Goal: Task Accomplishment & Management: Complete application form

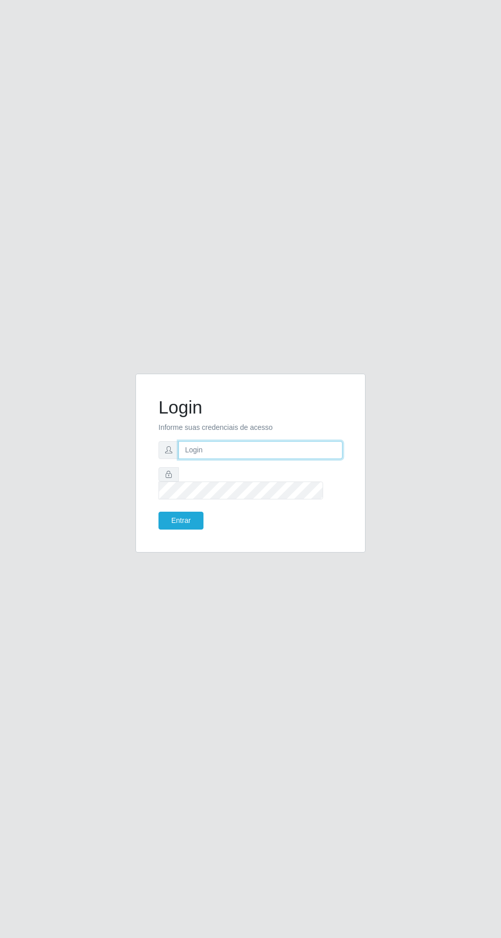
click at [295, 459] on input "text" at bounding box center [260, 450] width 164 height 18
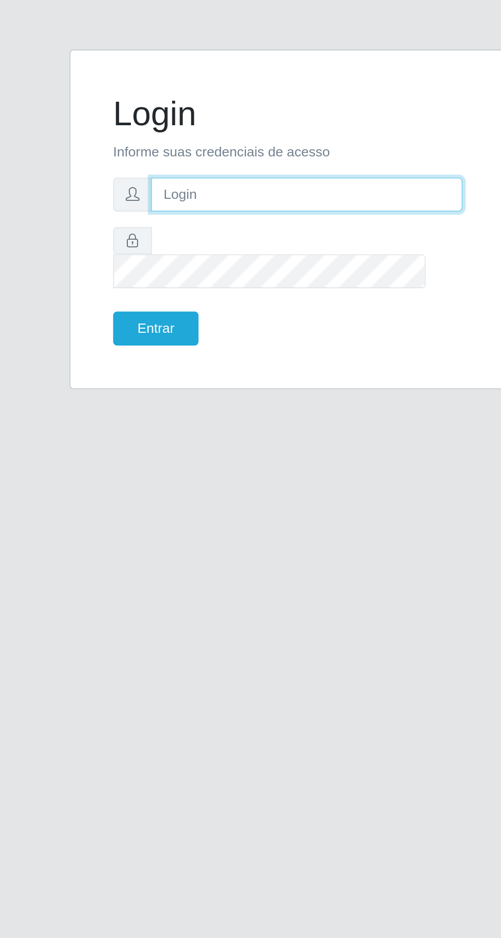
type input "LucasBemais@B09"
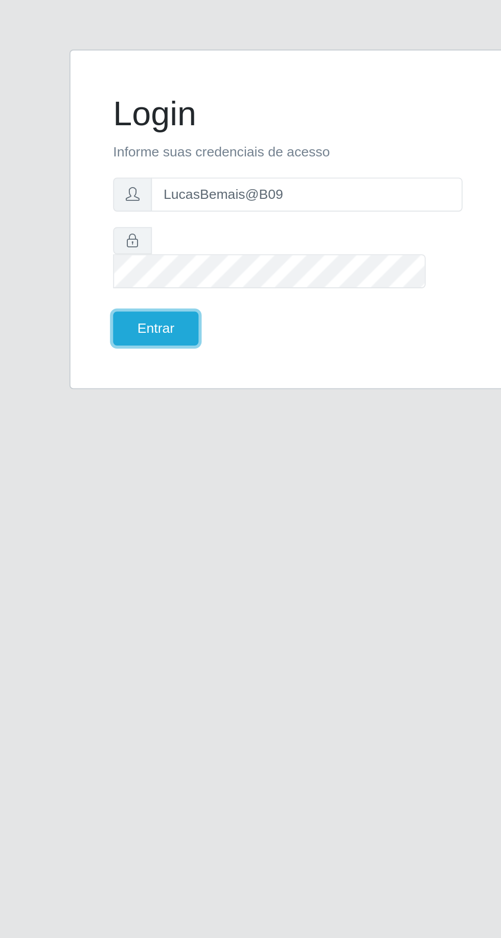
click at [173, 530] on button "Entrar" at bounding box center [180, 521] width 45 height 18
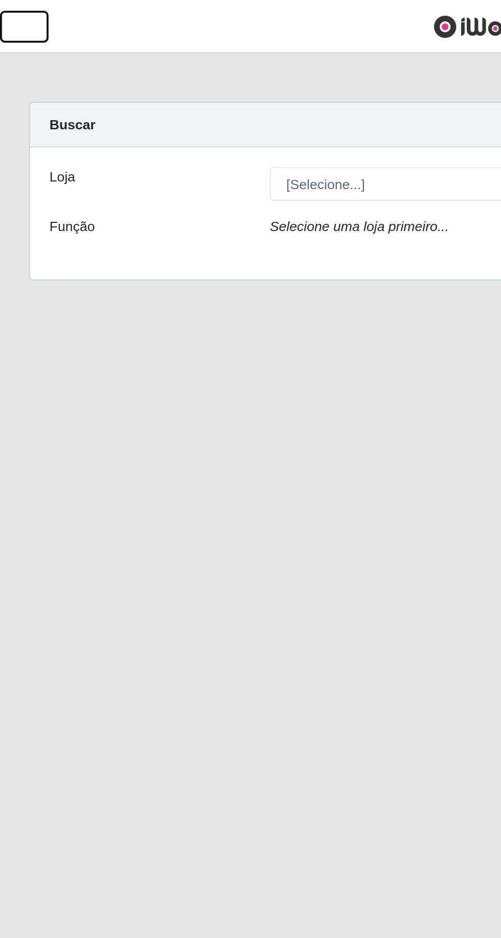
click at [5, 8] on button "button" at bounding box center [13, 14] width 26 height 17
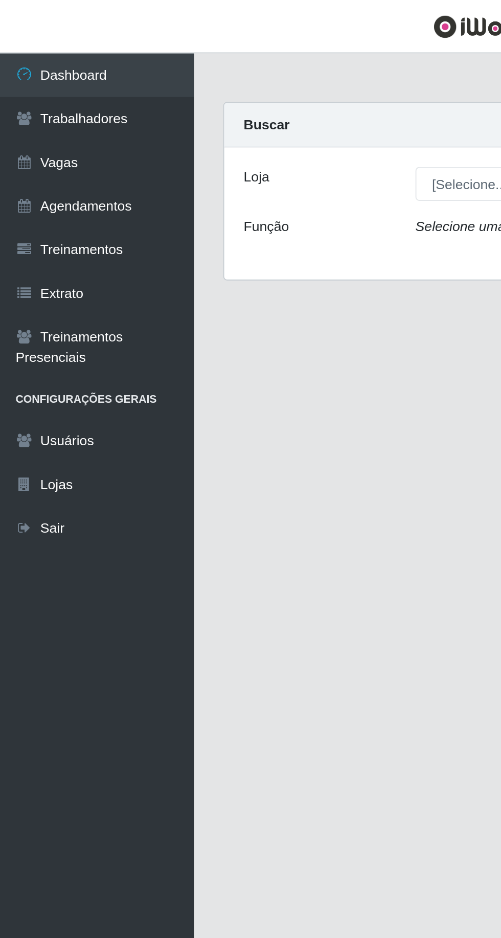
click at [15, 86] on icon at bounding box center [12, 85] width 9 height 7
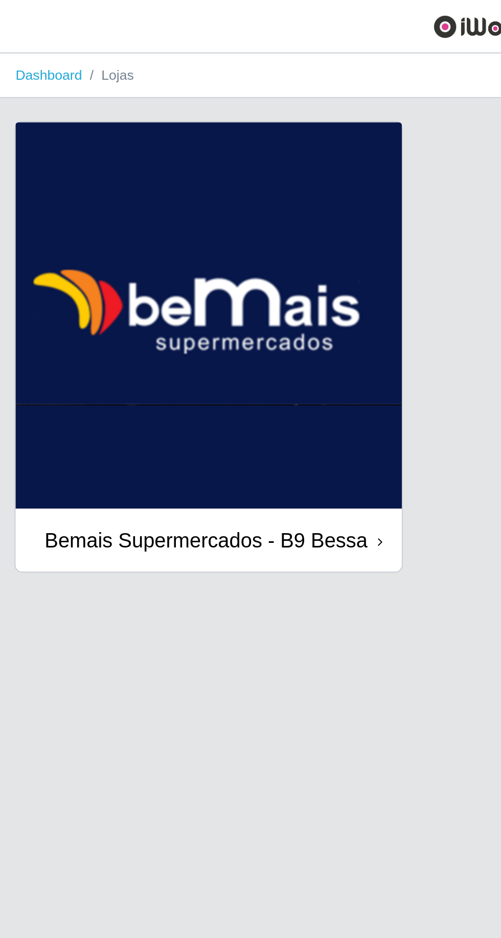
click at [63, 104] on img at bounding box center [109, 165] width 203 height 203
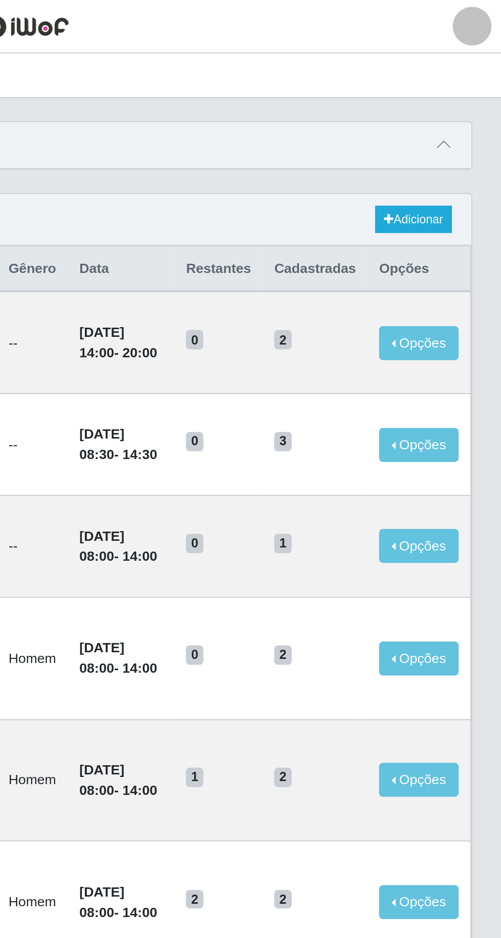
click at [471, 74] on icon at bounding box center [470, 76] width 7 height 7
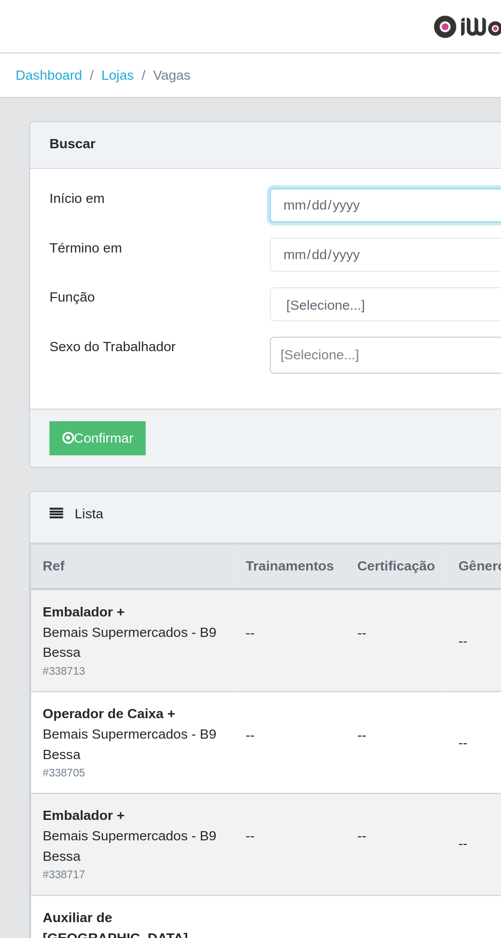
click at [163, 106] on input "Início em" at bounding box center [308, 108] width 333 height 18
type input "[DATE]"
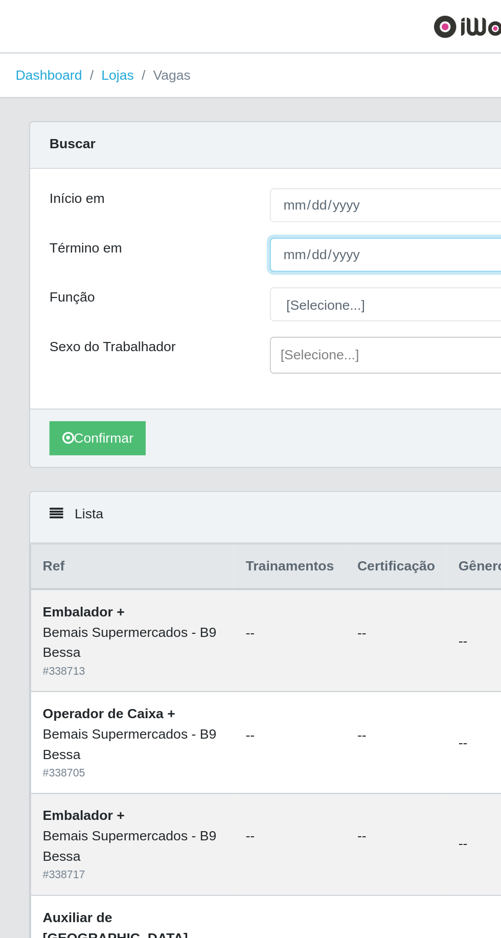
click at [153, 141] on input "Término em" at bounding box center [308, 134] width 333 height 18
type input "[DATE]"
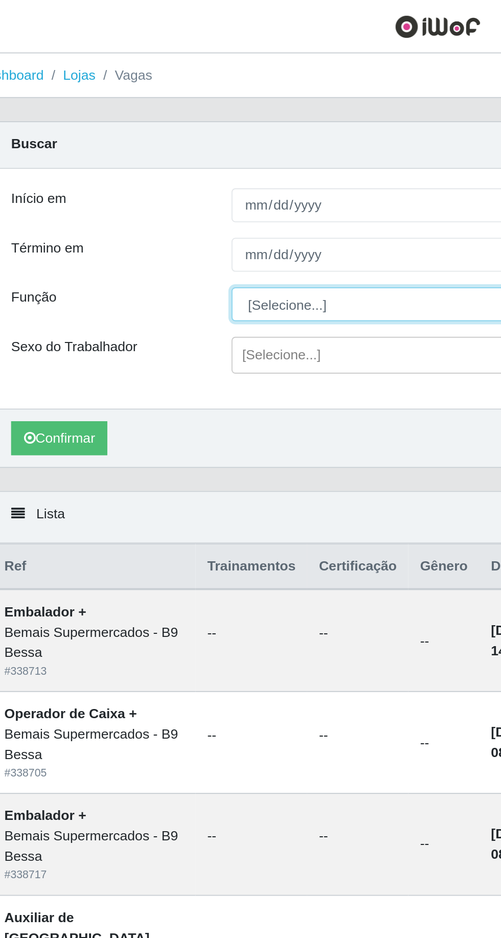
click at [158, 165] on select "[Selecione...] ASG ASG + ASG ++ Auxiliar de Estoque Auxiliar de [GEOGRAPHIC_DAT…" at bounding box center [308, 160] width 333 height 18
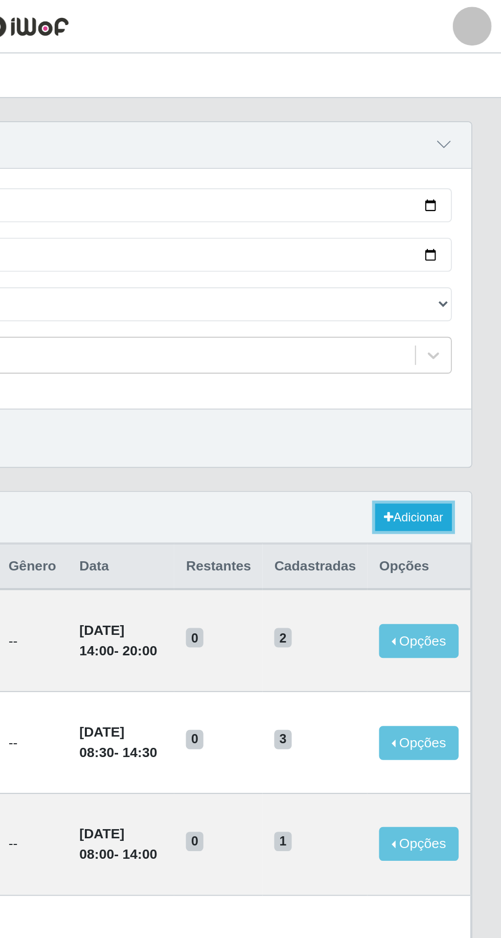
click at [468, 275] on link "Adicionar" at bounding box center [455, 272] width 40 height 14
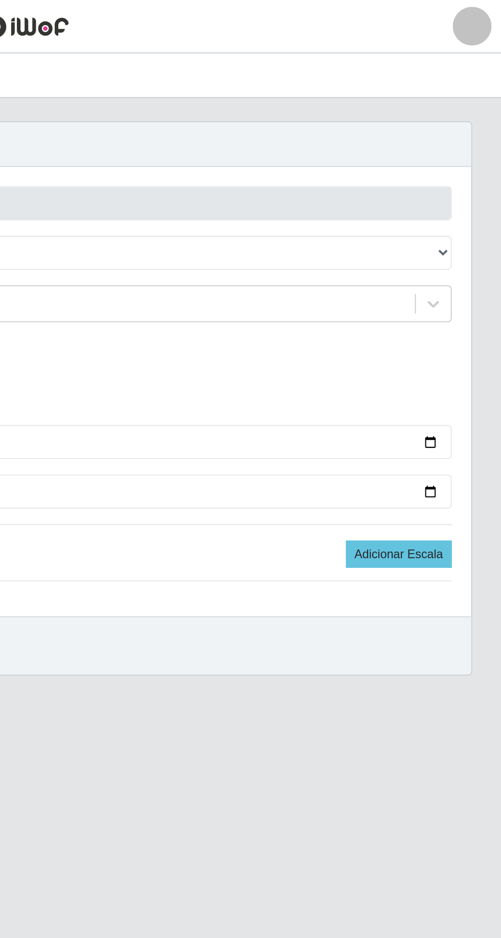
type input "Bemais Supermercados - B9 Bessa"
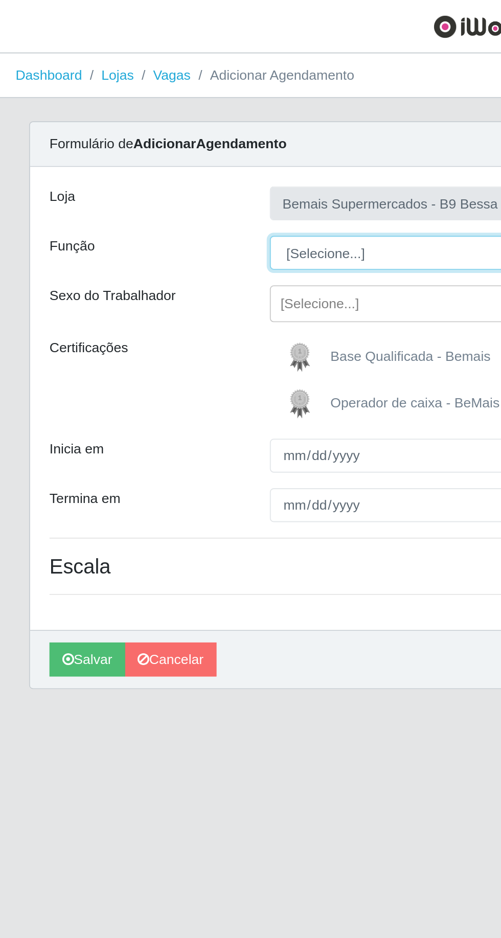
click at [228, 135] on select "[Selecione...] ASG ASG + ASG ++ Auxiliar de Estoque Auxiliar de [GEOGRAPHIC_DAT…" at bounding box center [308, 133] width 333 height 18
select select "75"
click at [142, 124] on select "[Selecione...] ASG ASG + ASG ++ Auxiliar de Estoque Auxiliar de [GEOGRAPHIC_DAT…" at bounding box center [308, 133] width 333 height 18
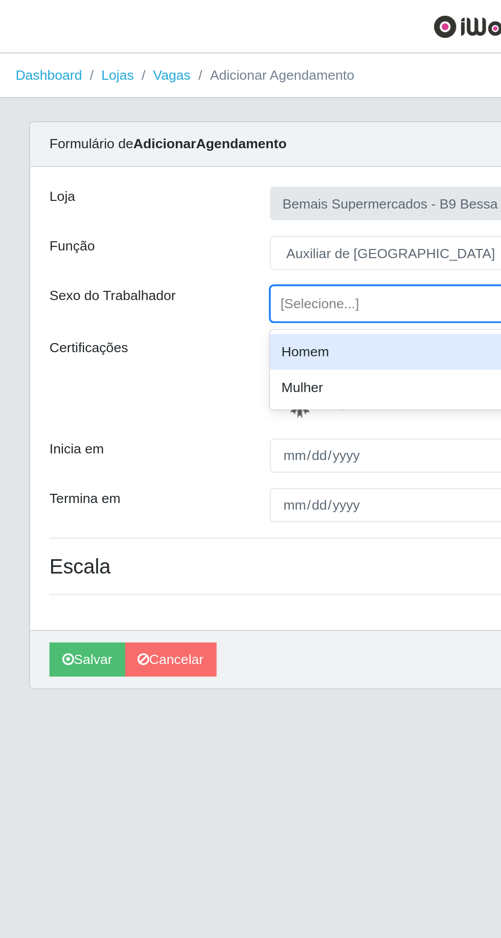
click at [217, 183] on div "Homem" at bounding box center [308, 185] width 333 height 19
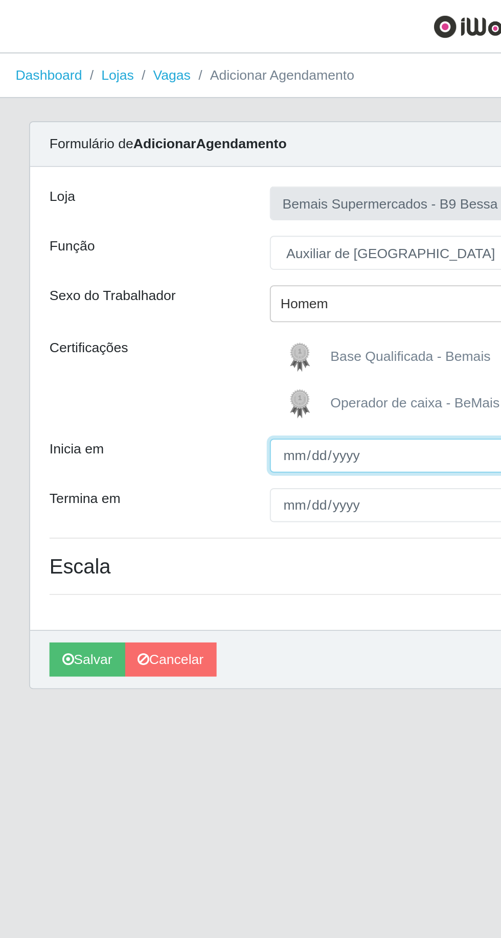
click at [208, 234] on input "Inicia em" at bounding box center [308, 240] width 333 height 18
type input "[DATE]"
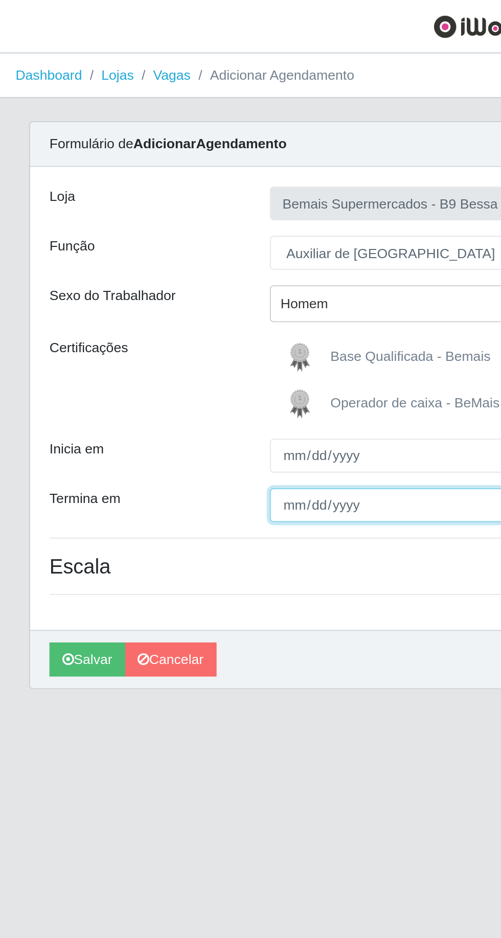
click at [192, 266] on input "Termina em" at bounding box center [308, 266] width 333 height 18
type input "[DATE]"
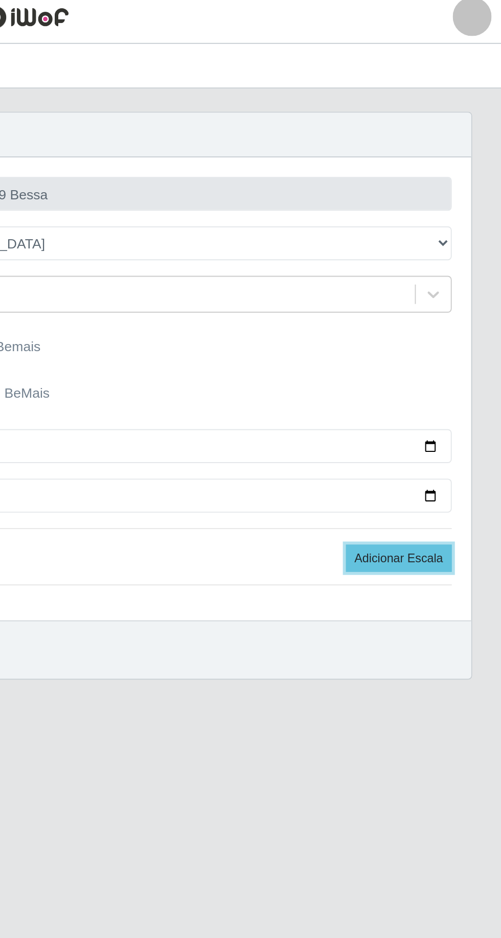
click at [438, 304] on button "Adicionar Escala" at bounding box center [447, 299] width 56 height 14
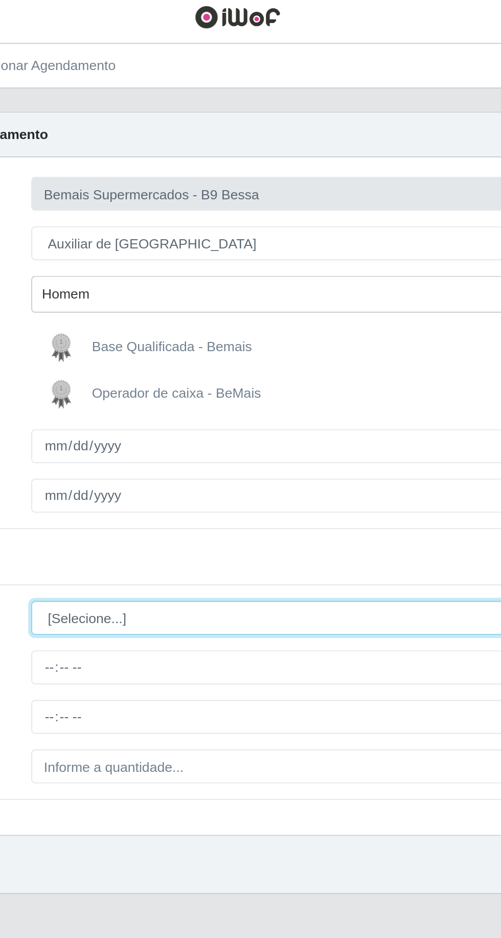
click at [287, 325] on select "[Selecione...] Segunda Terça Quarta Quinta Sexta Sábado Domingo" at bounding box center [308, 331] width 333 height 18
select select "5"
click at [142, 322] on select "[Selecione...] Segunda Terça Quarta Quinta Sexta Sábado Domingo" at bounding box center [308, 331] width 333 height 18
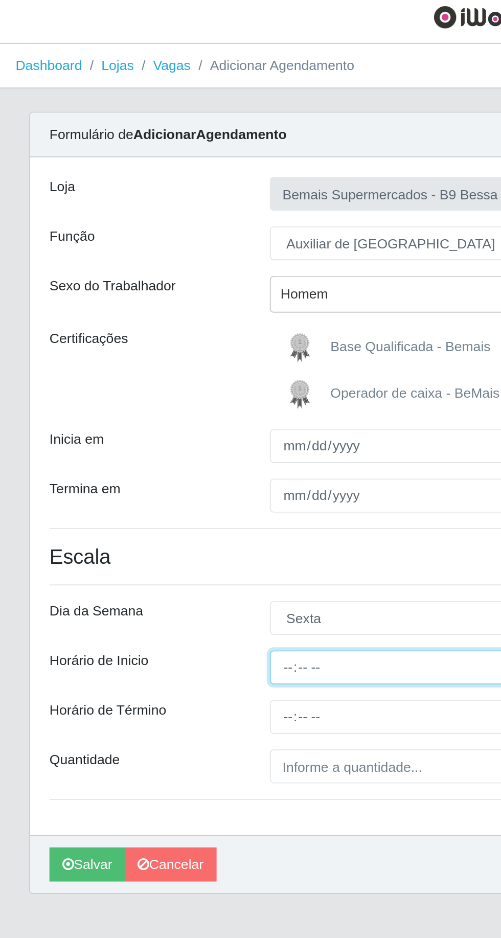
click at [190, 356] on input "Horário de Inicio" at bounding box center [308, 357] width 333 height 18
type input "08:00"
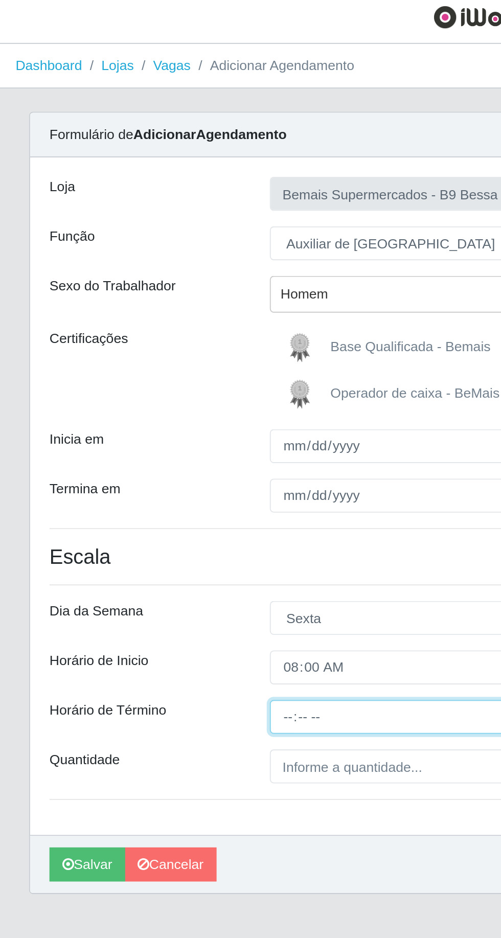
click at [183, 383] on input "Horário de Término" at bounding box center [308, 383] width 333 height 18
type input "14:00"
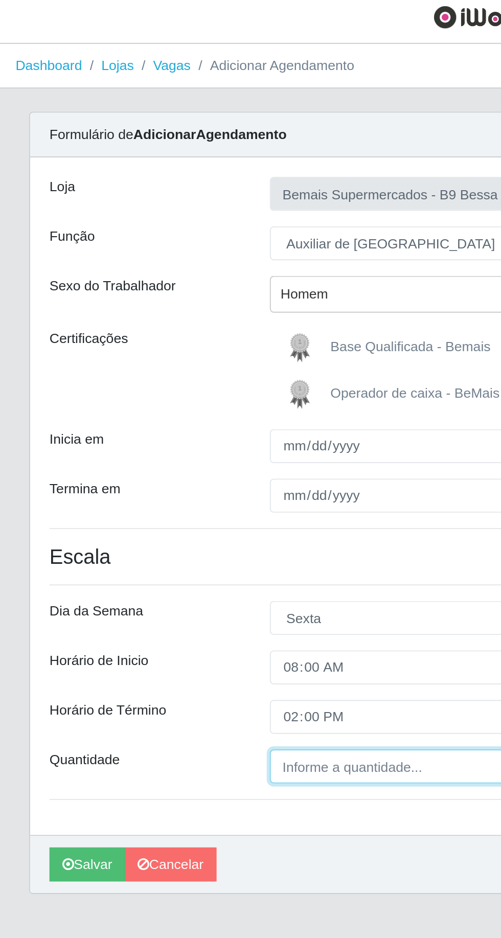
click at [154, 404] on input "Quantidade" at bounding box center [308, 409] width 333 height 18
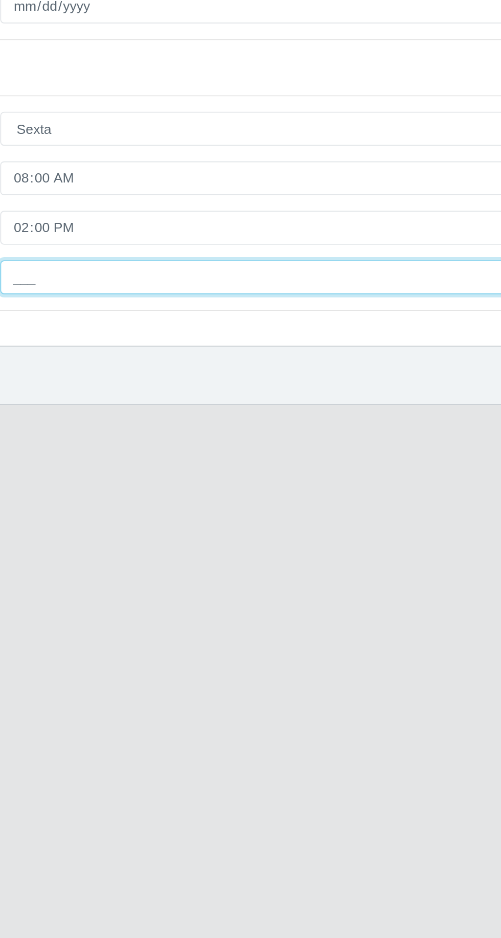
type input "3__"
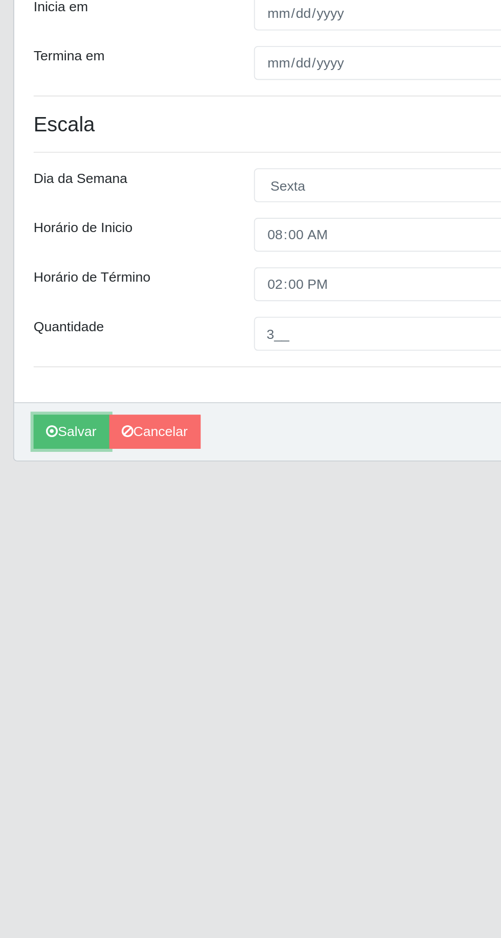
click at [35, 461] on icon "submit" at bounding box center [36, 460] width 6 height 7
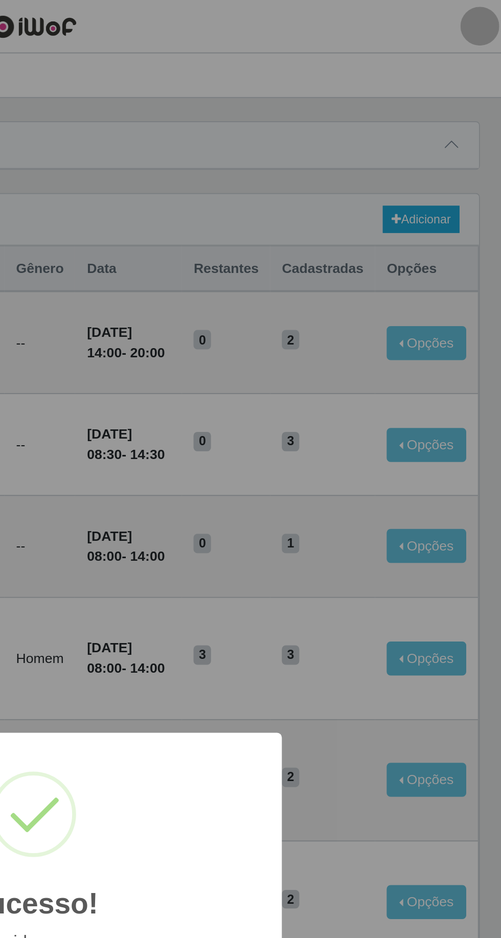
click at [302, 213] on div "Sucesso! × Escala inserida com sucesso. OK Cancel" at bounding box center [250, 469] width 501 height 938
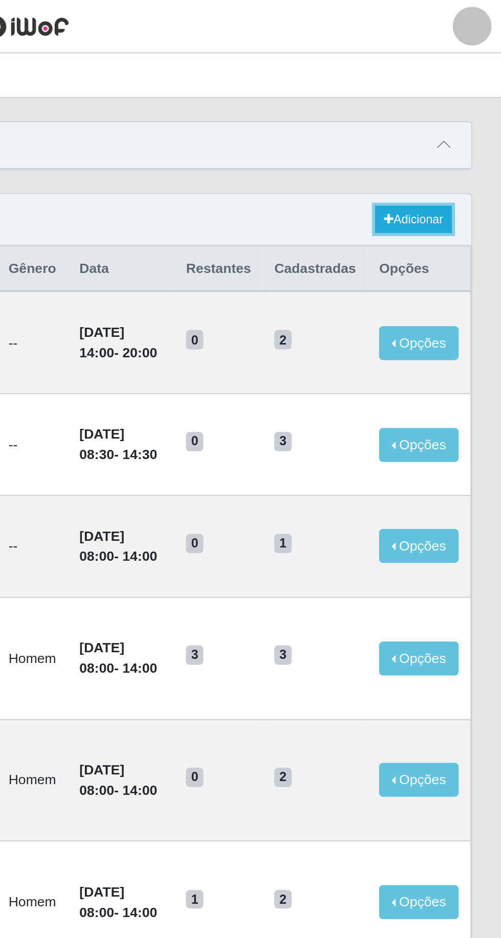
click at [451, 111] on link "Adicionar" at bounding box center [455, 115] width 40 height 14
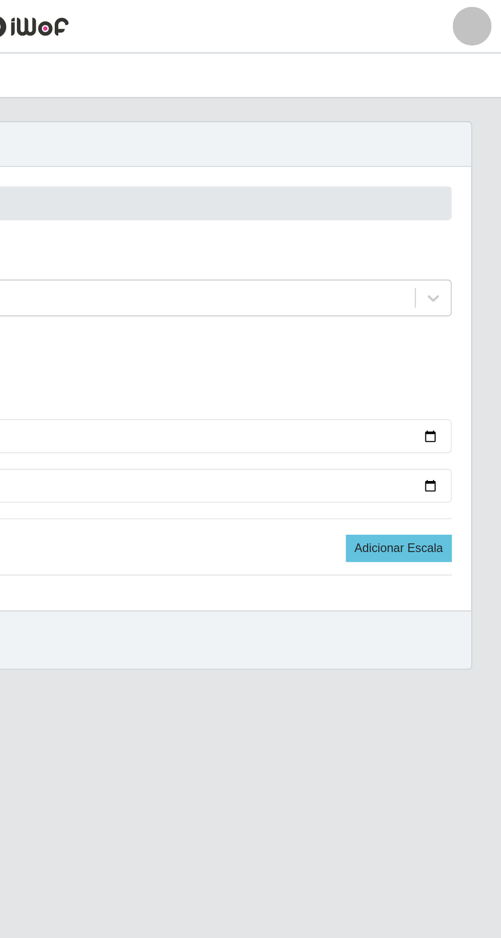
type input "Bemais Supermercados - B9 Bessa"
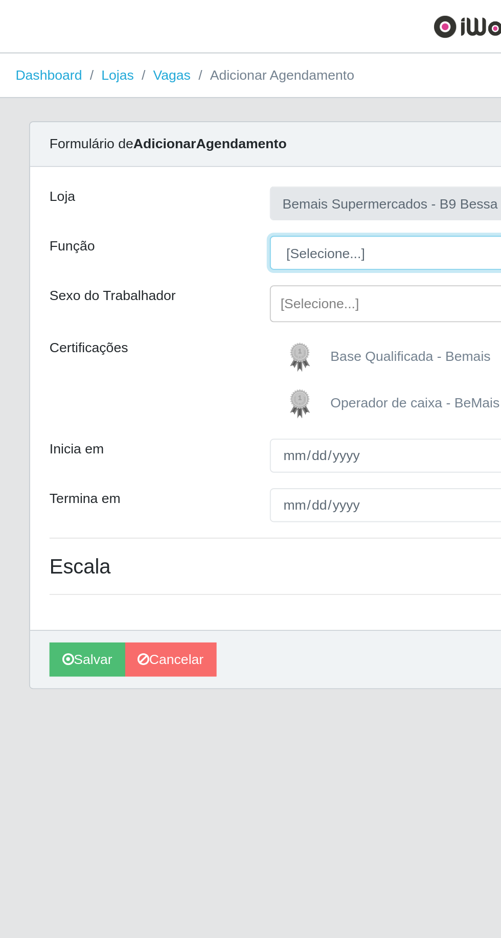
click at [169, 134] on select "[Selecione...] ASG ASG + ASG ++ Auxiliar de Estoque Auxiliar de [GEOGRAPHIC_DAT…" at bounding box center [308, 133] width 333 height 18
select select "121"
click at [142, 124] on select "[Selecione...] ASG ASG + ASG ++ Auxiliar de Estoque Auxiliar de [GEOGRAPHIC_DAT…" at bounding box center [308, 133] width 333 height 18
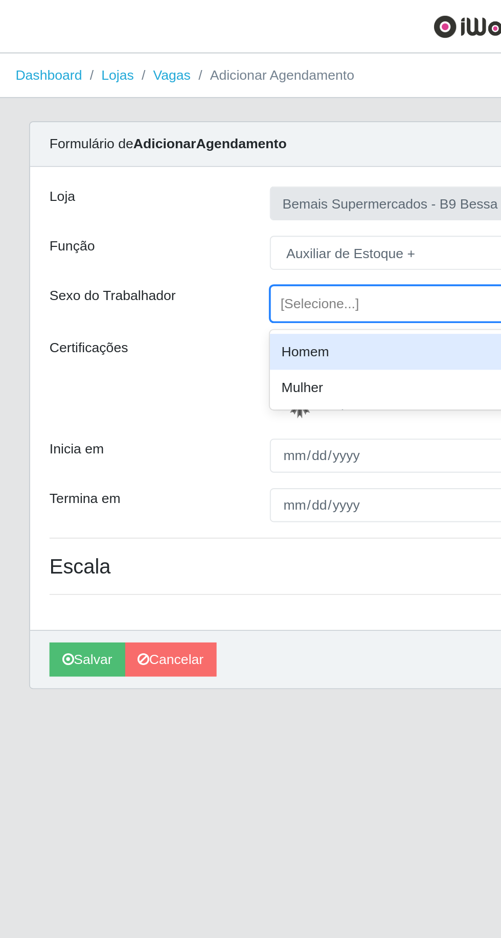
click at [220, 187] on div "Homem" at bounding box center [308, 185] width 333 height 19
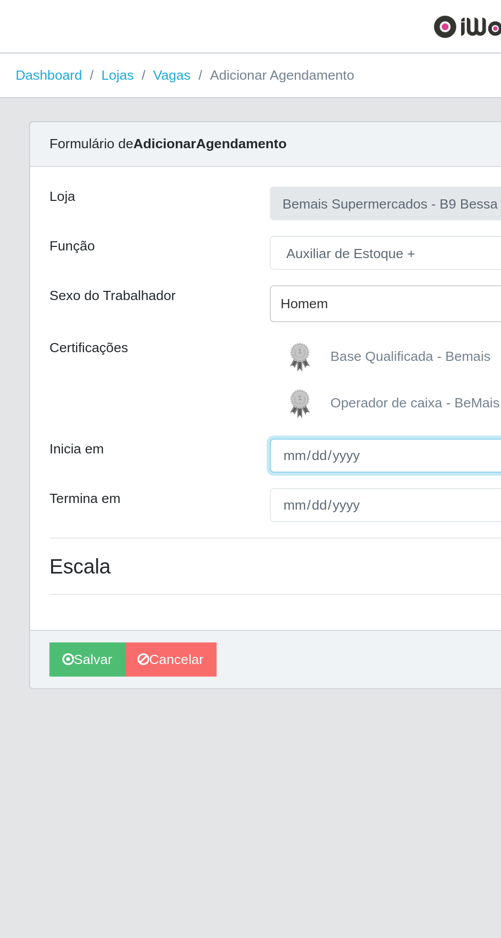
click at [206, 242] on input "Inicia em" at bounding box center [308, 240] width 333 height 18
type input "[DATE]"
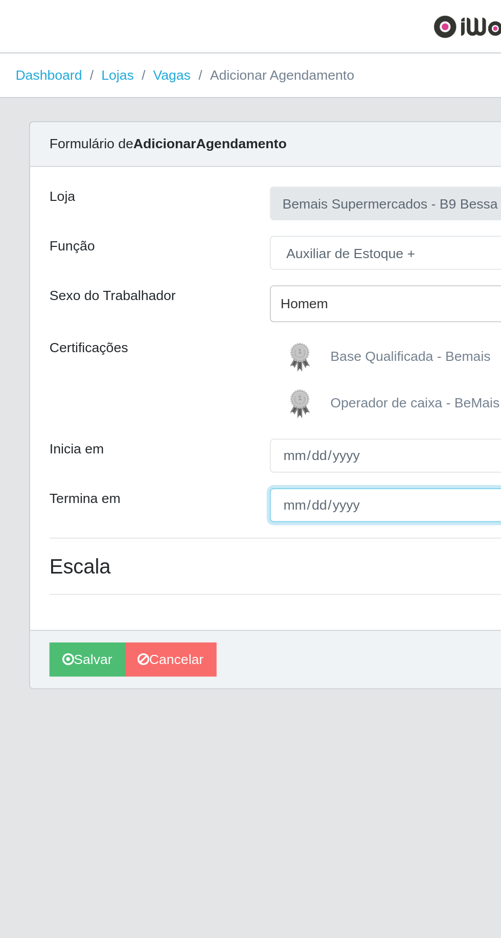
click at [195, 269] on input "Termina em" at bounding box center [308, 266] width 333 height 18
type input "[DATE]"
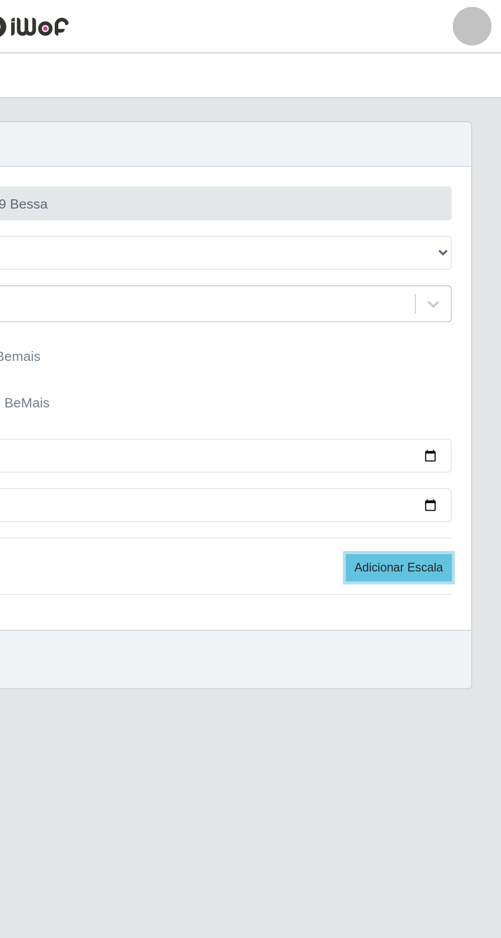
click at [442, 297] on button "Adicionar Escala" at bounding box center [447, 299] width 56 height 14
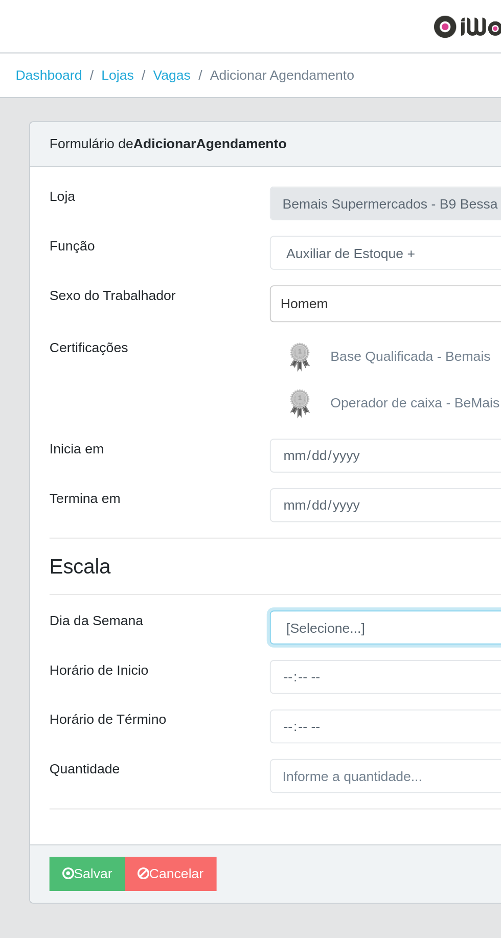
click at [188, 329] on select "[Selecione...] Segunda Terça Quarta Quinta Sexta Sábado Domingo" at bounding box center [308, 331] width 333 height 18
select select "6"
click at [142, 322] on select "[Selecione...] Segunda Terça Quarta Quinta Sexta Sábado Domingo" at bounding box center [308, 331] width 333 height 18
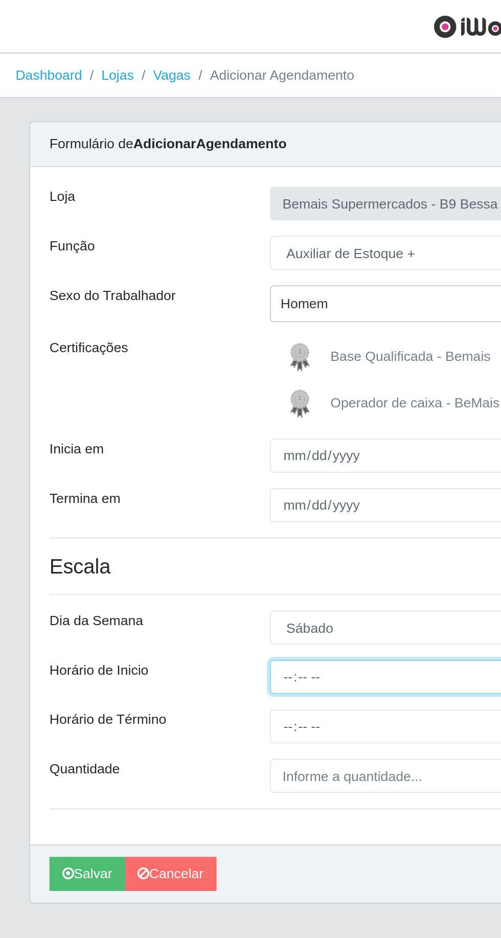
click at [180, 360] on input "Horário de Inicio" at bounding box center [308, 357] width 333 height 18
type input "08:00"
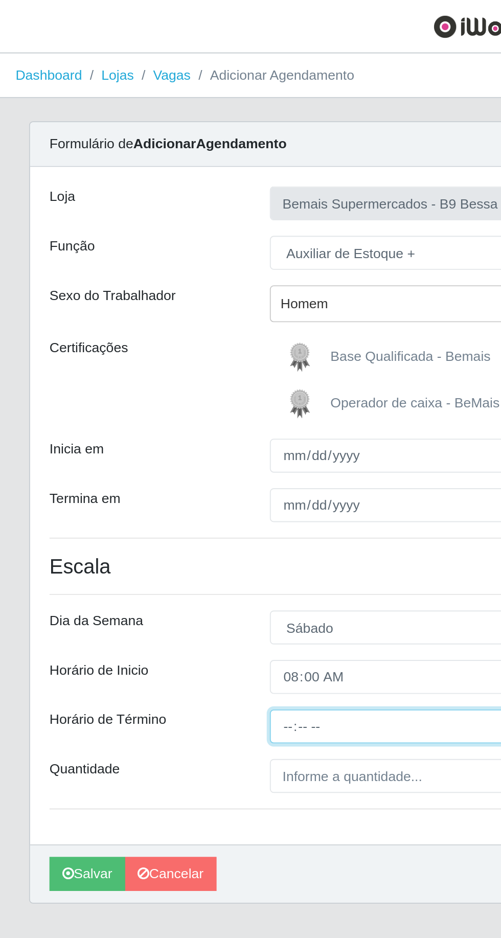
click at [187, 386] on input "Horário de Término" at bounding box center [308, 383] width 333 height 18
type input "14:00"
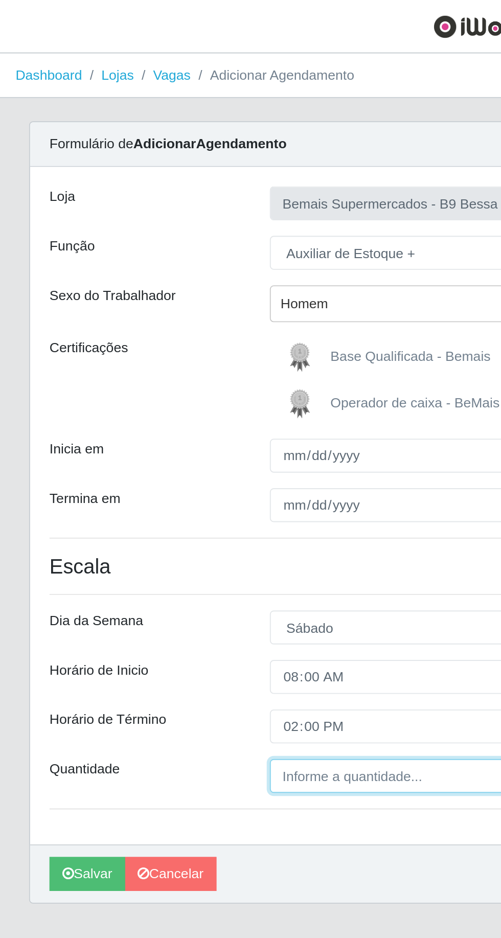
click at [155, 409] on input "Quantidade" at bounding box center [308, 409] width 333 height 18
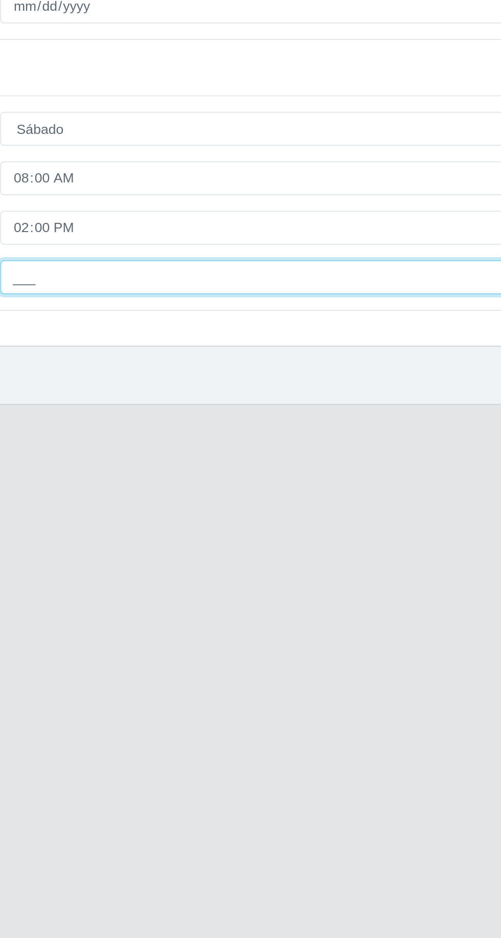
type input "3__"
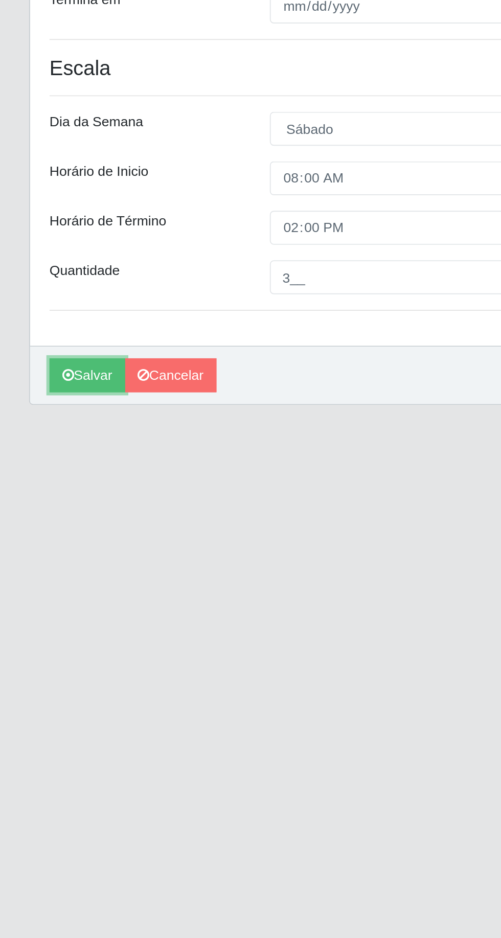
click at [42, 461] on button "Salvar" at bounding box center [46, 460] width 40 height 18
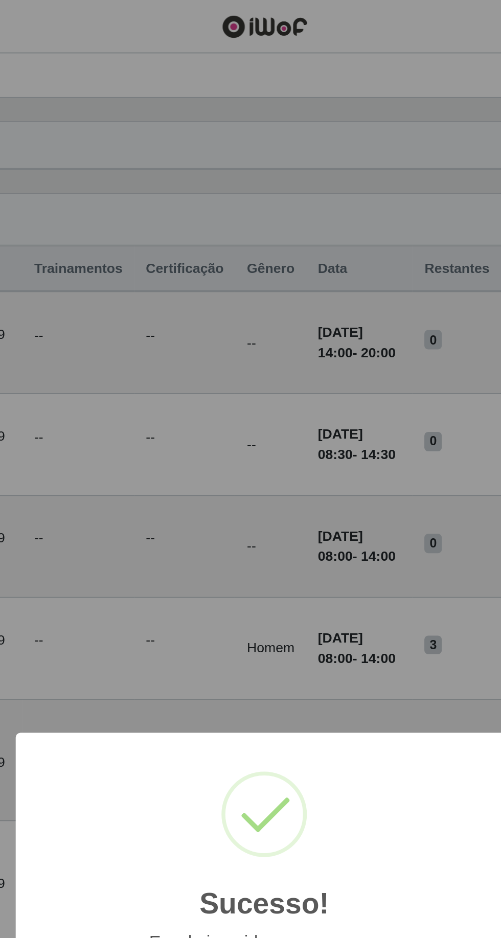
click at [211, 230] on div "Sucesso! × Escala inserida com sucesso. OK Cancel" at bounding box center [250, 469] width 501 height 938
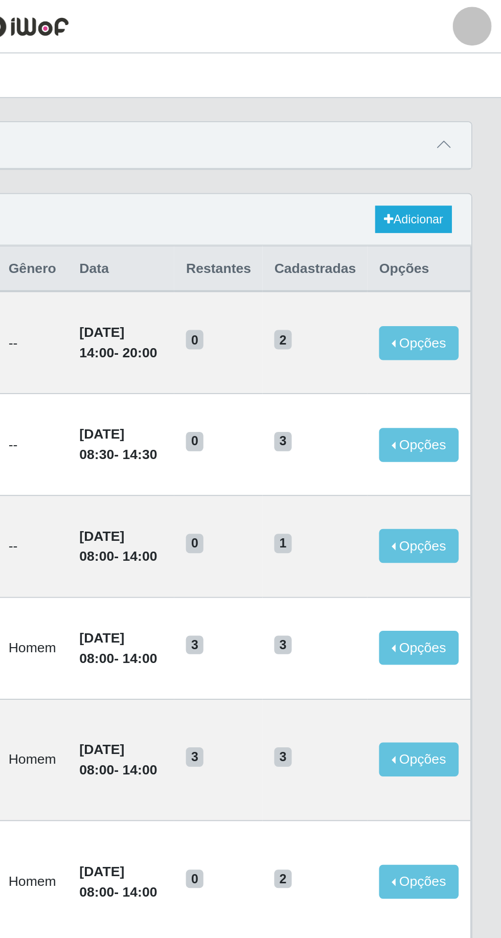
click at [471, 78] on icon at bounding box center [470, 76] width 7 height 7
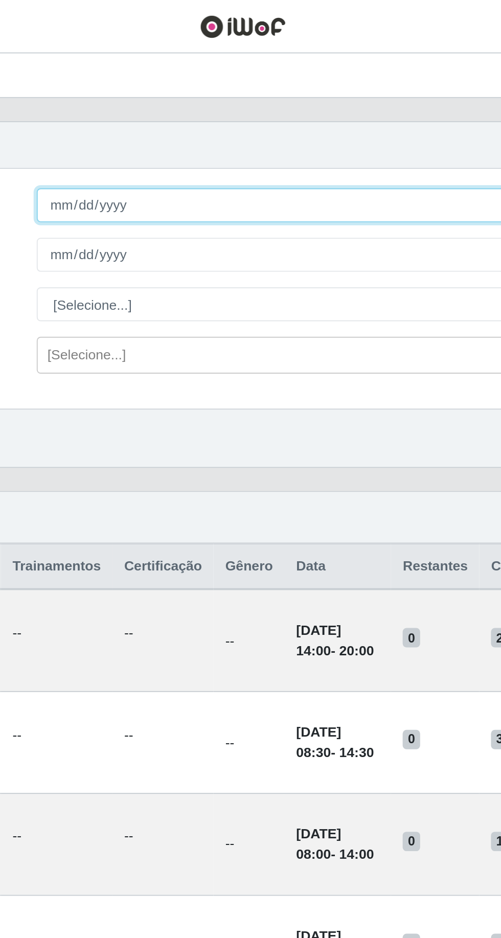
click at [334, 108] on input "Início em" at bounding box center [308, 108] width 333 height 18
type input "[DATE]"
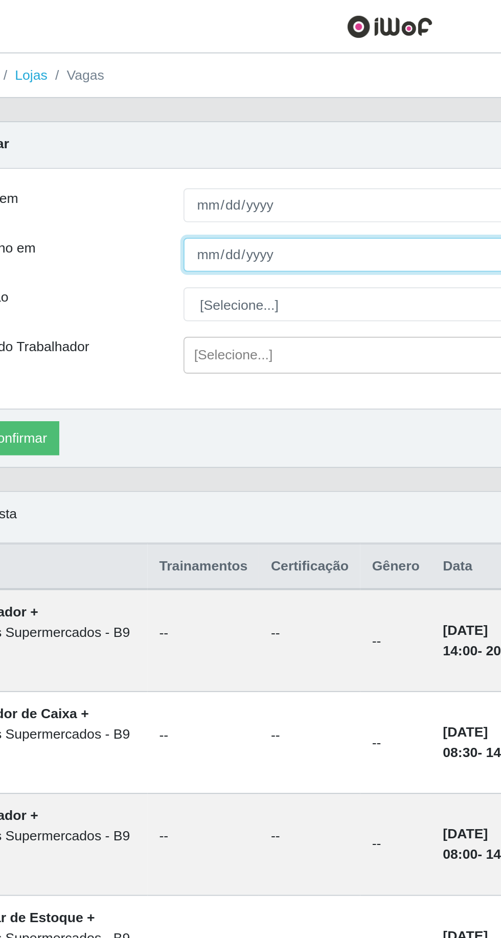
click at [167, 134] on input "Término em" at bounding box center [308, 134] width 333 height 18
type input "[DATE]"
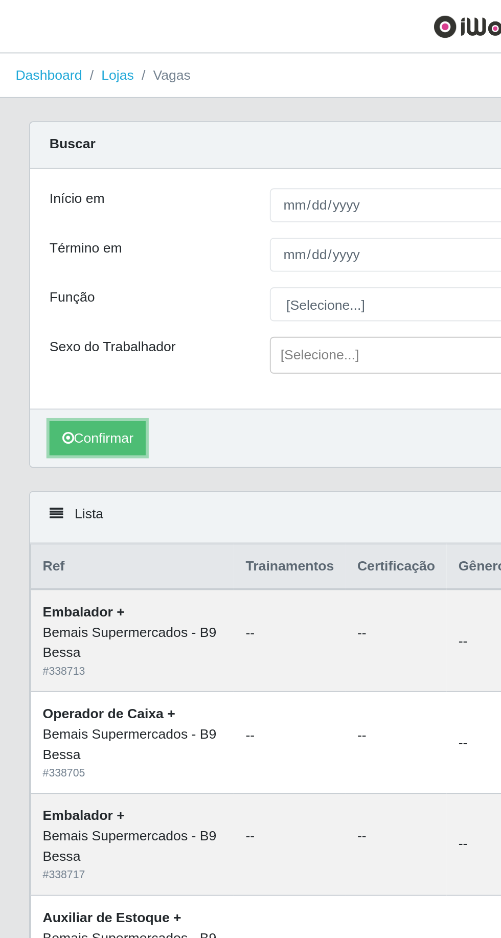
click at [47, 230] on button "Confirmar" at bounding box center [51, 231] width 51 height 18
